Goal: Task Accomplishment & Management: Manage account settings

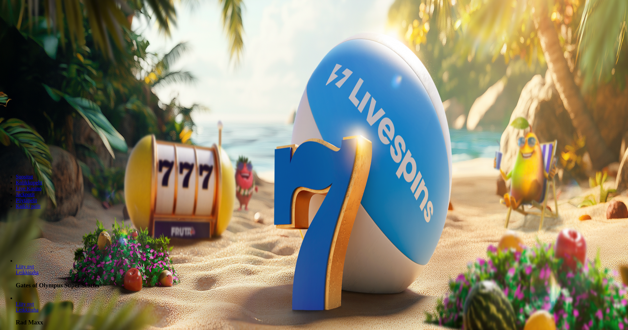
click at [37, 26] on span "Kirjaudu" at bounding box center [45, 23] width 16 height 5
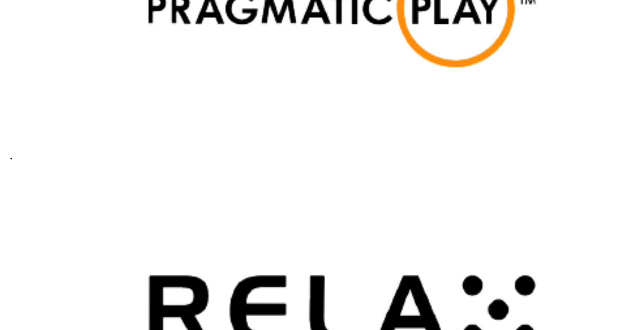
scroll to position [1847, 0]
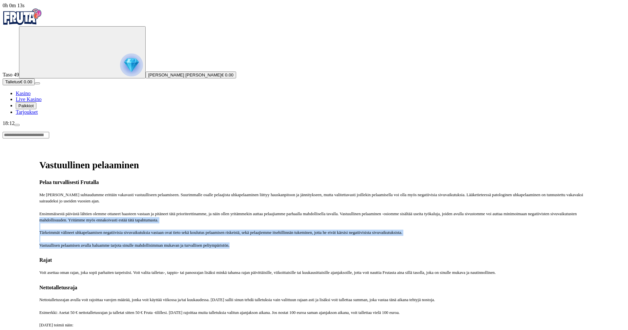
drag, startPoint x: 626, startPoint y: 130, endPoint x: 630, endPoint y: 179, distance: 49.3
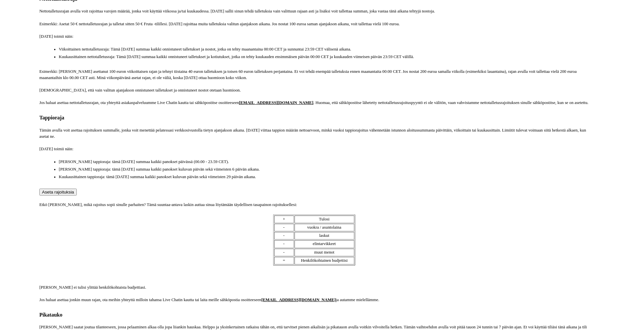
click at [74, 195] on span "Aseta rajoituksia" at bounding box center [58, 192] width 32 height 5
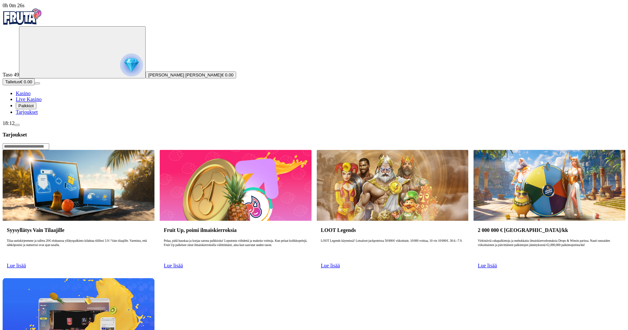
click at [68, 126] on div "18:12" at bounding box center [314, 123] width 623 height 6
click at [57, 126] on div "18:12" at bounding box center [314, 123] width 623 height 6
click at [17, 125] on span "menu icon" at bounding box center [17, 125] width 0 height 0
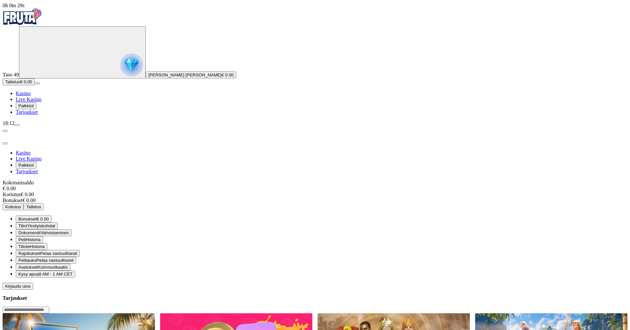
click at [31, 284] on span "Kirjaudu ulos" at bounding box center [17, 286] width 25 height 5
